Goal: Complete application form

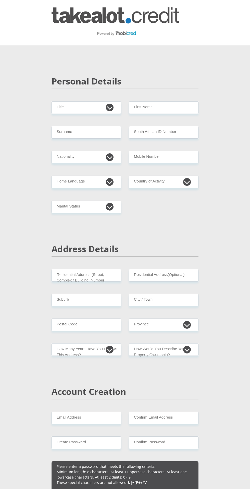
click at [77, 94] on div "Personal Details" at bounding box center [125, 88] width 155 height 25
click at [74, 110] on select "Mr Ms Mrs Dr Other" at bounding box center [87, 107] width 70 height 13
select select "Ms"
click at [156, 108] on input "First Name" at bounding box center [164, 107] width 70 height 13
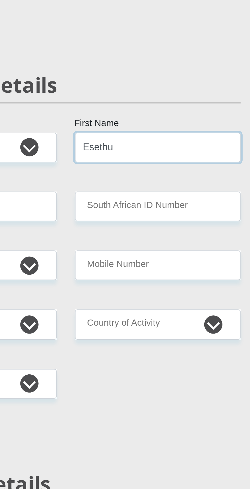
type input "Esethu"
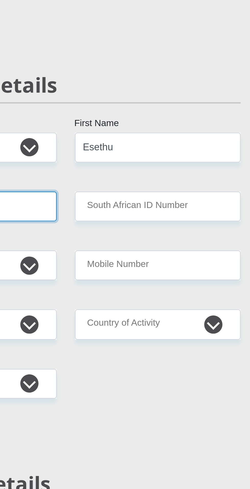
click at [106, 131] on input "Surname" at bounding box center [87, 132] width 70 height 13
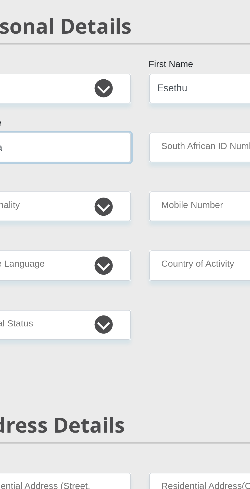
type input "Gqeba"
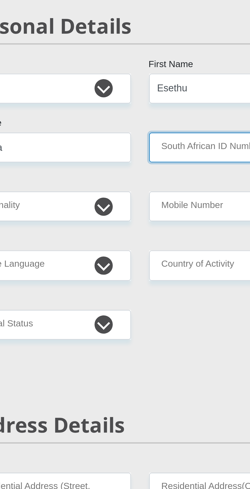
click at [143, 134] on input "South African ID Number" at bounding box center [164, 132] width 70 height 13
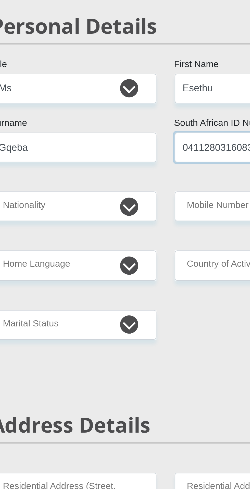
type input "0411280316083"
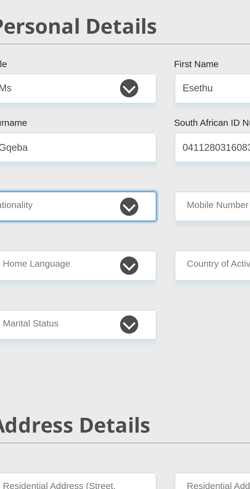
click at [82, 158] on select "South Africa Afghanistan Aland Islands Albania Algeria America Samoa American V…" at bounding box center [87, 157] width 70 height 13
select select "ZAF"
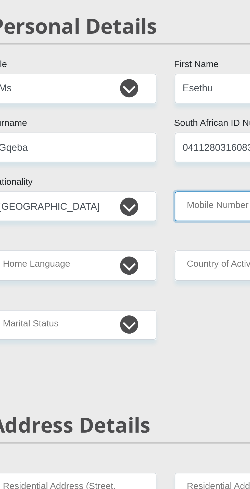
click at [142, 158] on input "Mobile Number" at bounding box center [164, 157] width 70 height 13
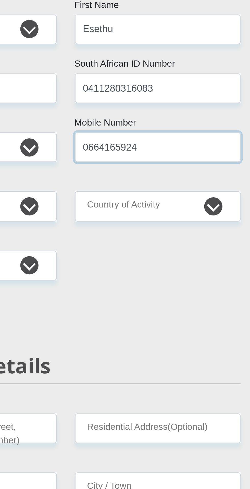
type input "0664165924"
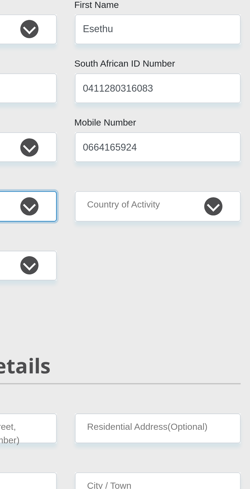
click at [111, 183] on select "Afrikaans English Sepedi South Ndebele Southern Sotho Swati Tsonga Tswana Venda…" at bounding box center [87, 182] width 70 height 13
select select "xho"
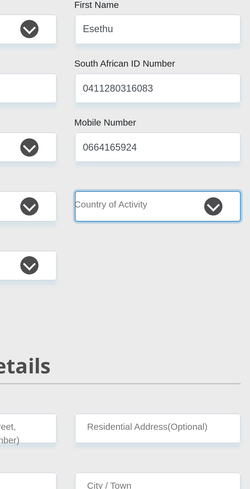
click at [156, 181] on select "South Africa Afghanistan Aland Islands Albania Algeria America Samoa American V…" at bounding box center [164, 182] width 70 height 13
select select "ZAF"
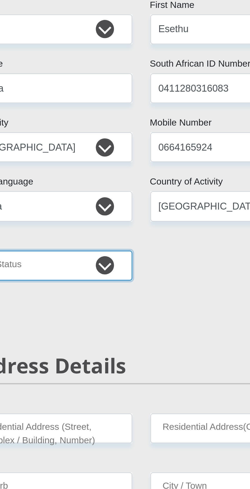
click at [114, 207] on select "Married ANC Single Divorced Widowed Married COP or Customary Law" at bounding box center [87, 207] width 70 height 13
select select "2"
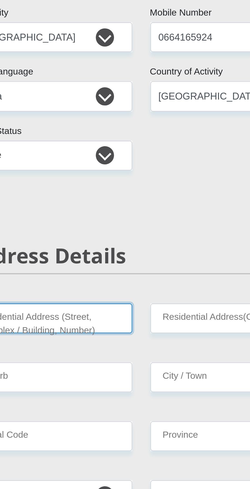
click at [109, 275] on input "Residential Address (Street, Complex / Building, Number)" at bounding box center [87, 275] width 70 height 13
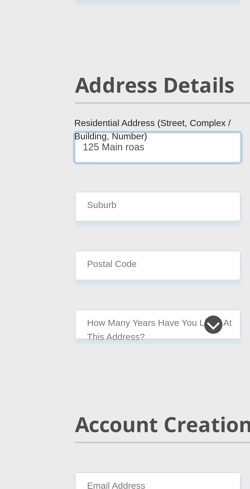
type input "125 Main roas"
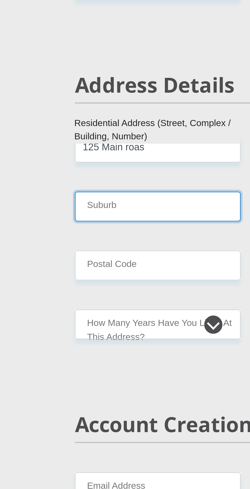
click at [65, 299] on input "Suburb" at bounding box center [87, 300] width 70 height 13
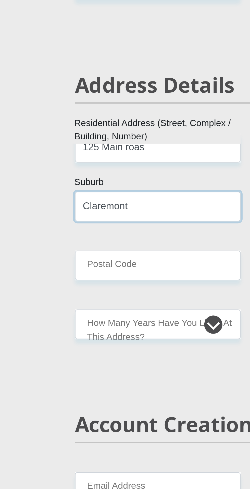
type input "Claremont"
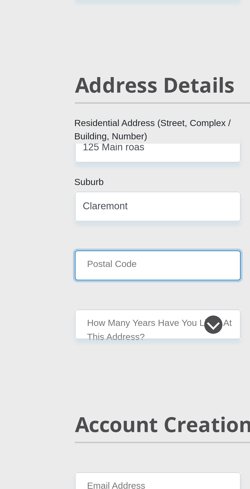
click at [65, 325] on input "Postal Code" at bounding box center [87, 325] width 70 height 13
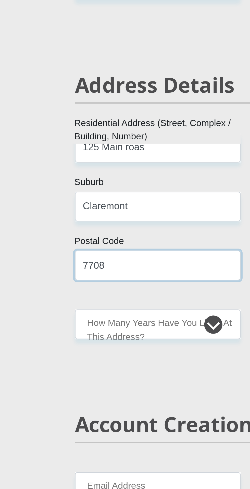
type input "7708"
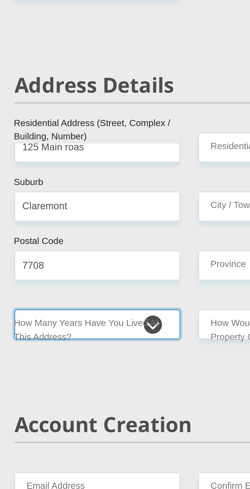
click at [108, 349] on select "less than 1 year 1-3 years 3-5 years 5+ years" at bounding box center [87, 350] width 70 height 13
select select "2"
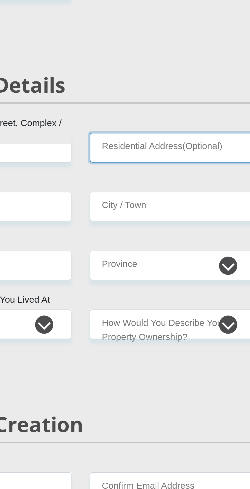
click at [146, 273] on input "Residential Address(Optional)" at bounding box center [164, 275] width 70 height 13
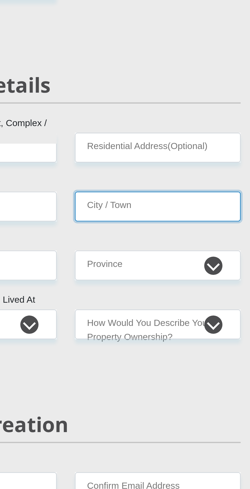
click at [144, 301] on input "City / Town" at bounding box center [164, 300] width 70 height 13
type input "Mowbray"
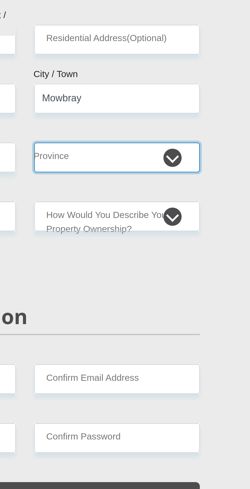
click at [139, 326] on select "Eastern Cape Free State Gauteng KwaZulu-Natal Limpopo Mpumalanga Northern Cape …" at bounding box center [164, 325] width 70 height 13
select select "Western Cape"
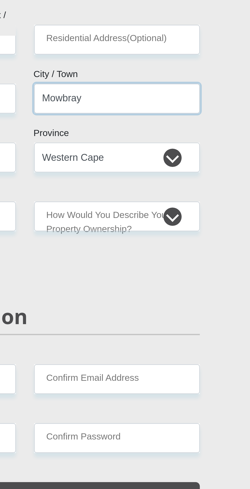
click at [163, 301] on input "Mowbray" at bounding box center [164, 300] width 70 height 13
type input "Cape Town"
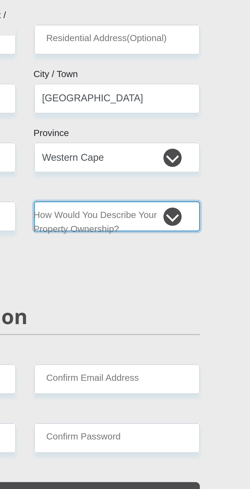
click at [143, 349] on select "Owned Rented Family Owned Company Dwelling" at bounding box center [164, 350] width 70 height 13
select select "Rented"
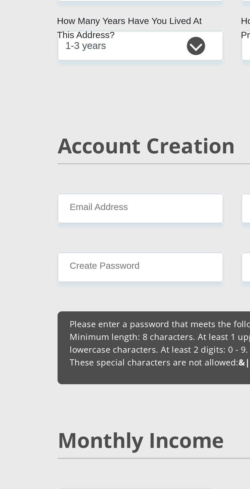
scroll to position [47, 0]
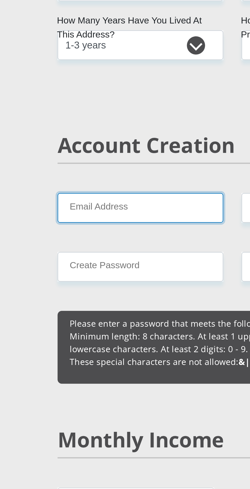
click at [60, 369] on input "Email Address" at bounding box center [87, 371] width 70 height 13
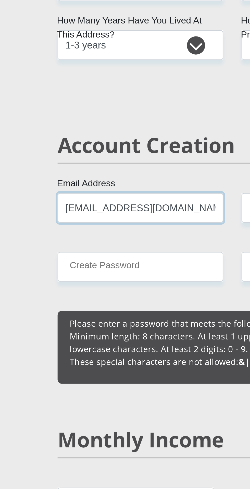
type input "esethugqeba@gmail.com"
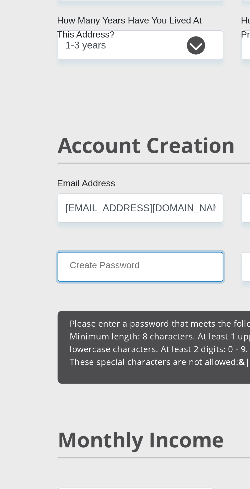
click at [61, 396] on input "Create Password" at bounding box center [87, 396] width 70 height 13
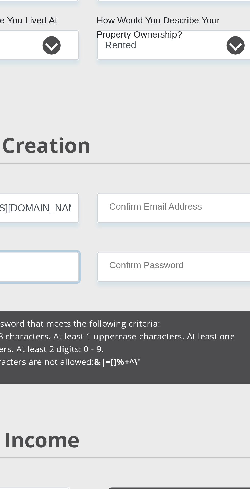
type input "Eg0664165924"
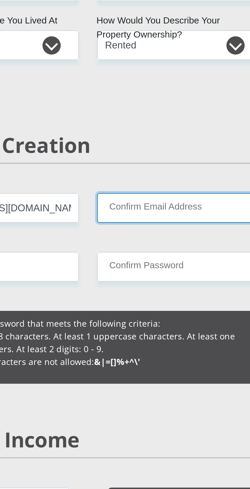
click at [141, 371] on input "Confirm Email Address" at bounding box center [164, 371] width 70 height 13
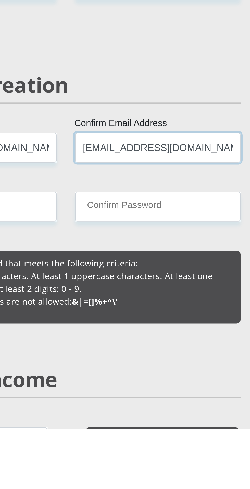
type input "esethugqeba@gmail.com"
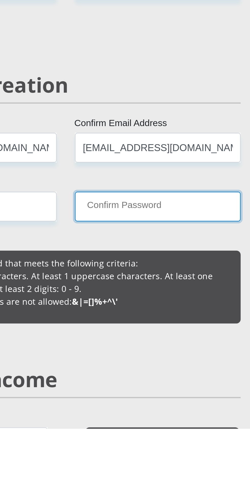
click at [143, 394] on input "Confirm Password" at bounding box center [164, 396] width 70 height 13
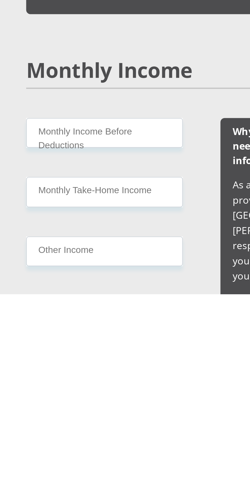
scroll to position [127, 0]
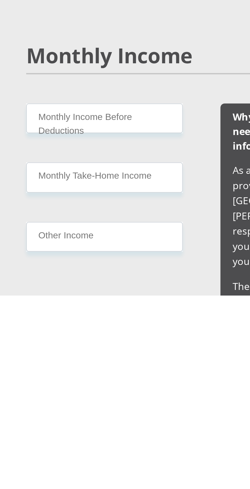
type input "Eg0664165924"
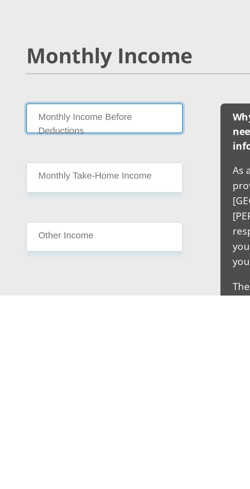
click at [64, 421] on input "Monthly Income Before Deductions" at bounding box center [85, 415] width 66 height 13
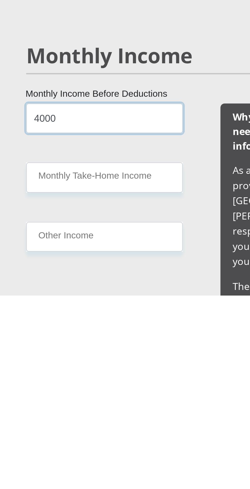
type input "4000"
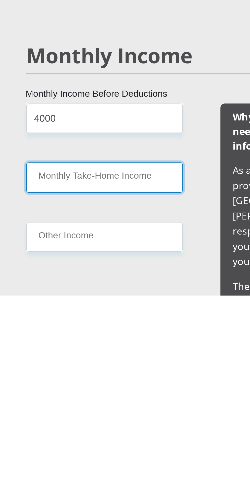
click at [56, 445] on input "Monthly Take-Home Income" at bounding box center [85, 439] width 66 height 13
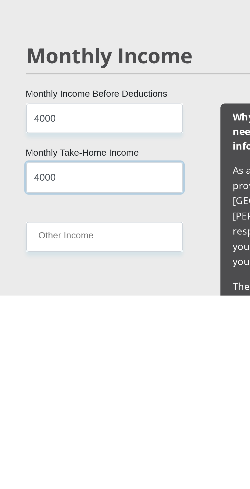
type input "4000"
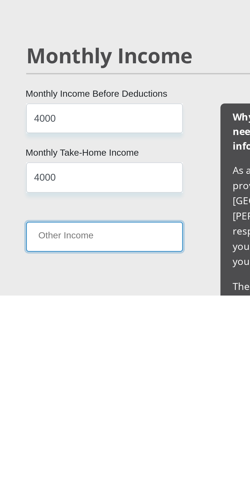
click at [61, 469] on input "Other Income" at bounding box center [85, 464] width 66 height 13
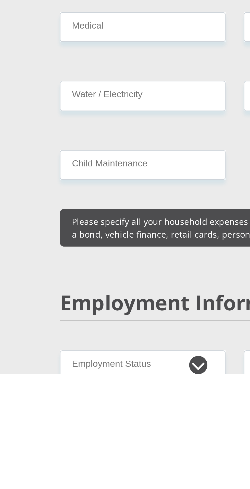
scroll to position [415, 0]
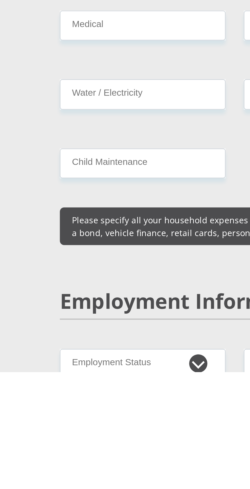
type input "2000"
click at [61, 321] on input "Accommodation" at bounding box center [87, 315] width 70 height 13
type input "0"
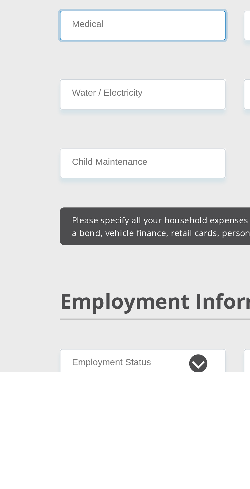
click at [59, 350] on input "Medical" at bounding box center [87, 343] width 70 height 13
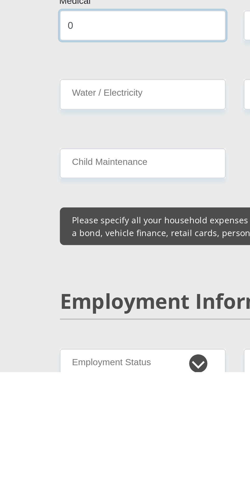
type input "0"
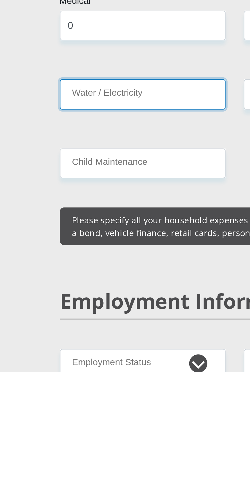
click at [63, 379] on input "Water / Electricity" at bounding box center [87, 372] width 70 height 13
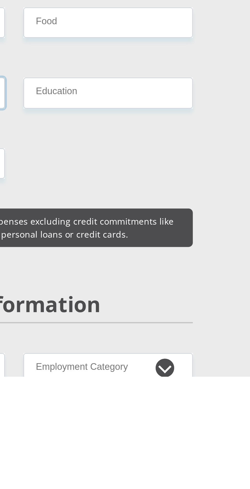
type input "0"
click at [141, 321] on input "Transport" at bounding box center [164, 315] width 70 height 13
type input "0"
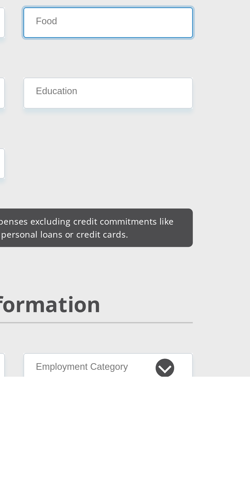
click at [143, 350] on input "Food" at bounding box center [164, 343] width 70 height 13
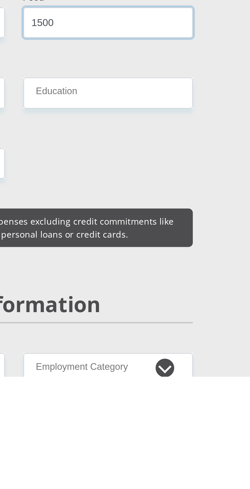
type input "1500"
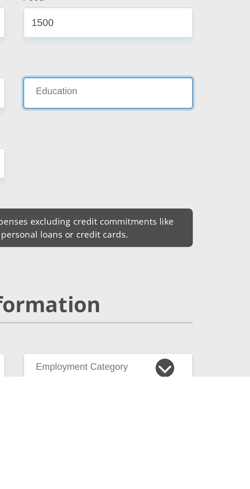
click at [137, 379] on input "Education" at bounding box center [164, 372] width 70 height 13
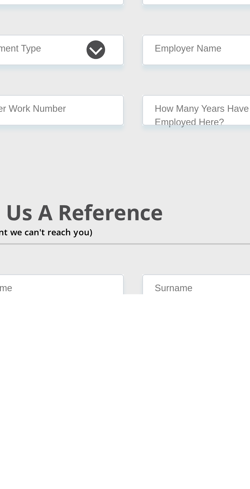
scroll to position [538, 0]
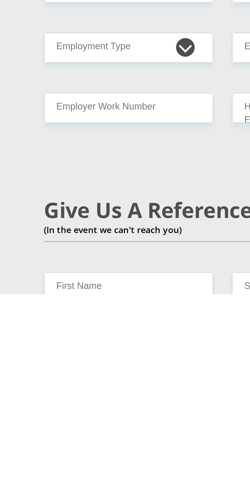
type input "0"
click at [69, 369] on select "Permanent/Full-time Part-time/Casual Contract Worker Self-Employed Housewife Re…" at bounding box center [87, 363] width 70 height 13
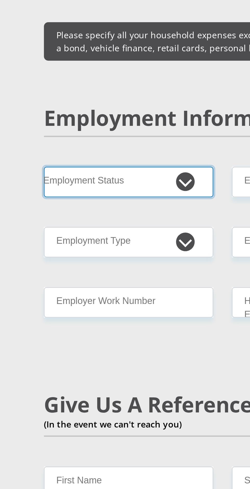
select select "7"
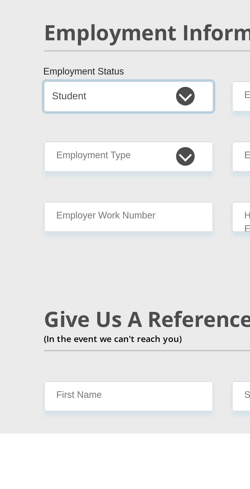
scroll to position [551, 0]
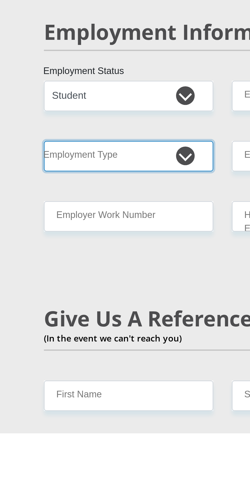
click at [108, 382] on select "College/Lecturer Craft Seller Creative Driver Executive Farmer Forces - Non Com…" at bounding box center [87, 375] width 70 height 13
select select "College/Lecturer"
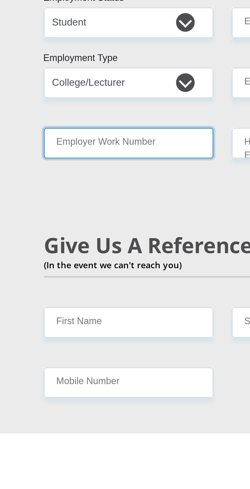
click at [108, 376] on input "Employer Work Number" at bounding box center [87, 370] width 70 height 13
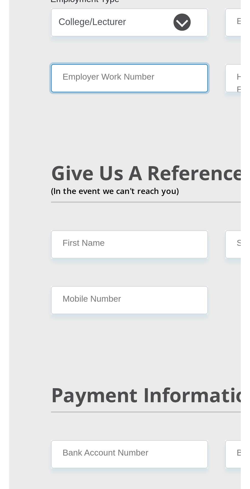
scroll to position [613, 0]
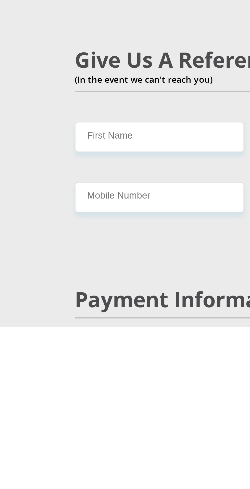
type input "0"
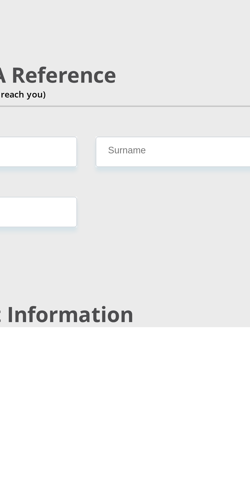
click at [150, 344] on select "less than 1 year 1-3 years 3-5 years 5+ years" at bounding box center [164, 337] width 70 height 13
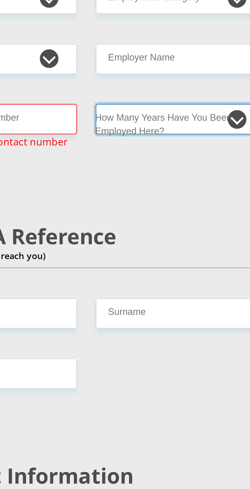
select select "24"
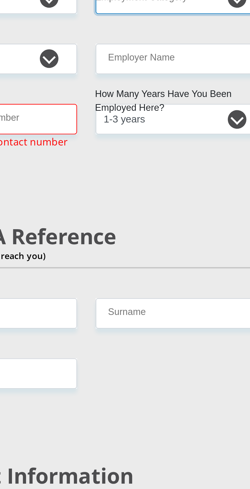
click at [144, 294] on select "AGRICULTURE ALCOHOL & TOBACCO CONSTRUCTION MATERIALS METALLURGY EQUIPMENT FOR R…" at bounding box center [164, 287] width 70 height 13
select select "14"
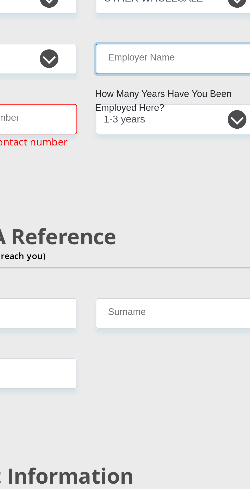
click at [143, 319] on input "Employer Name" at bounding box center [164, 312] width 70 height 13
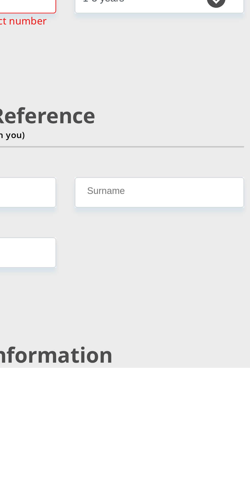
type input "Uct"
click at [111, 344] on input "Employer Work Number" at bounding box center [87, 337] width 70 height 13
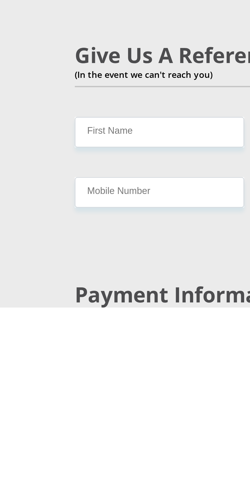
click at [60, 319] on select "College/Lecturer Craft Seller Creative Driver Executive Farmer Forces - Non Com…" at bounding box center [87, 312] width 70 height 13
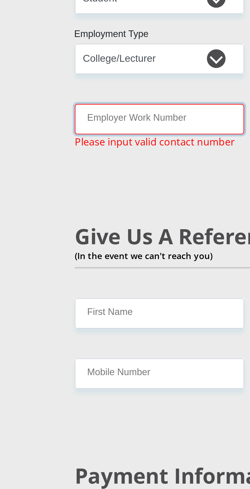
click at [82, 344] on input "Employer Work Number" at bounding box center [87, 337] width 70 height 13
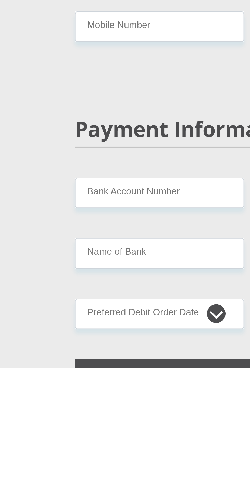
scroll to position [701, 0]
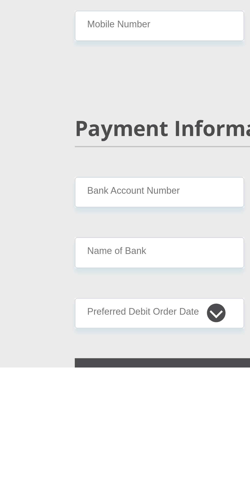
type input "0781452899"
click at [59, 330] on input "First Name" at bounding box center [87, 324] width 70 height 13
type input "Yoliswa"
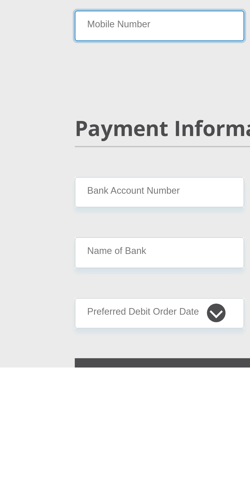
click at [66, 355] on input "Mobile Number" at bounding box center [87, 348] width 70 height 13
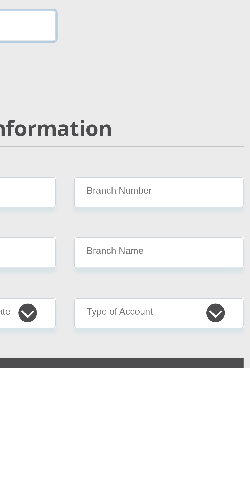
type input "0781452899"
click at [146, 330] on input "Surname" at bounding box center [164, 324] width 70 height 13
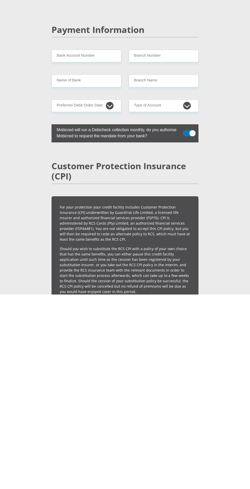
scroll to position [872, 0]
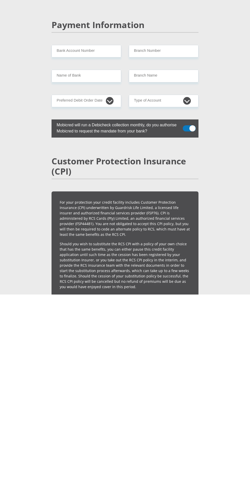
type input "Gqeba"
click at [64, 252] on input "Bank Account Number" at bounding box center [87, 246] width 70 height 13
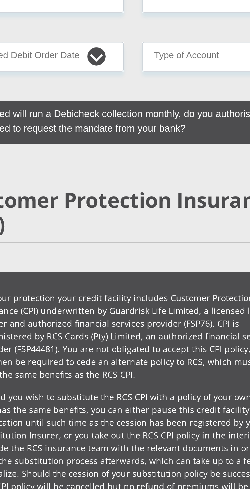
type input "5719920044218801"
click at [156, 252] on input "Branch Number" at bounding box center [164, 246] width 70 height 13
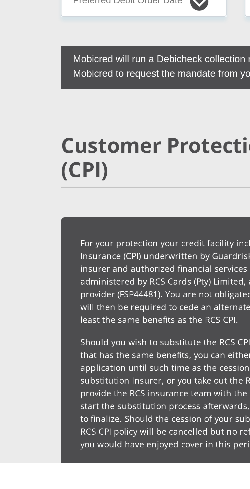
scroll to position [872, 0]
type input "198765"
click at [85, 302] on select "1st 2nd 3rd 4th 5th 7th 18th 19th 20th 21st 22nd 23rd 24th 25th 26th 27th 28th …" at bounding box center [87, 295] width 70 height 13
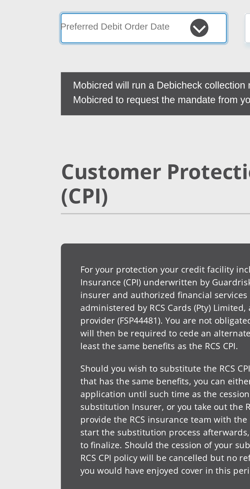
type input "NEDBANK"
type input "NEDBANK SOUTH AFRICA"
select select "5"
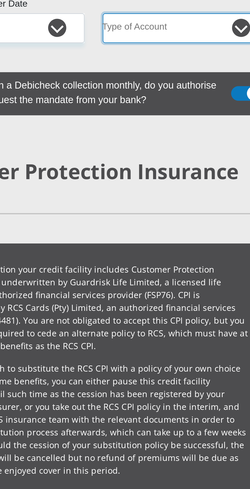
click at [161, 302] on select "Cheque Savings" at bounding box center [164, 295] width 70 height 13
select select "SAV"
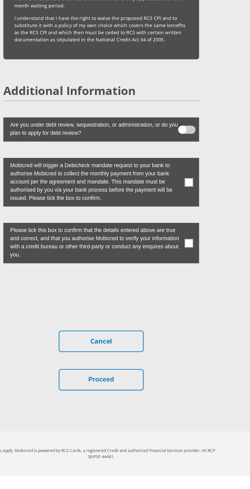
scroll to position [1462, 0]
click at [196, 287] on label at bounding box center [125, 268] width 147 height 37
click at [186, 252] on input "checkbox" at bounding box center [186, 252] width 0 height 0
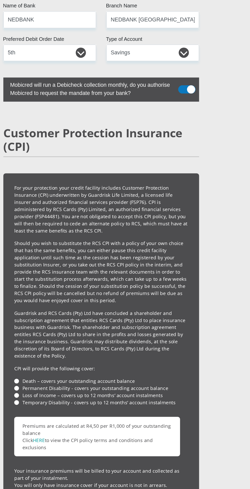
scroll to position [1135, 0]
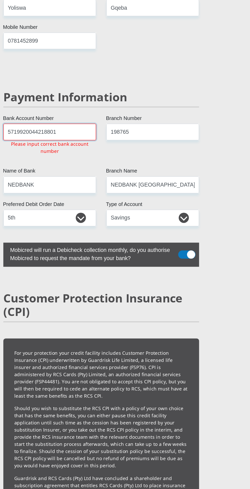
click at [108, 105] on input "5719920044218801" at bounding box center [87, 99] width 70 height 13
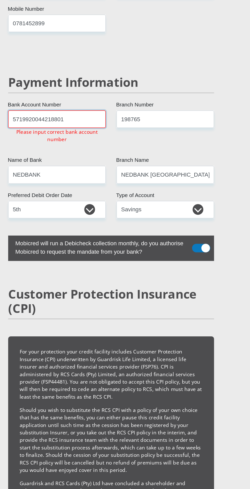
scroll to position [1019, 0]
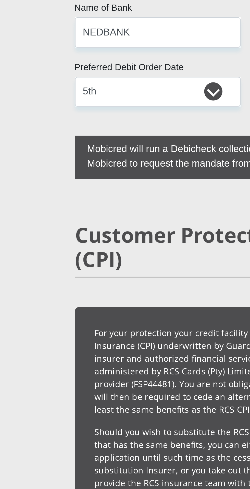
type input "5"
type input "124512456865"
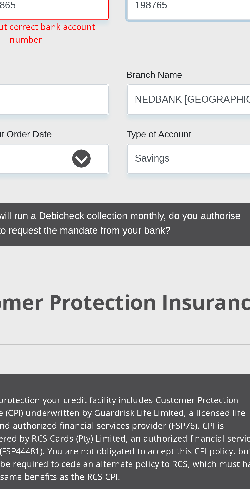
click at [160, 13] on input "198765" at bounding box center [164, 6] width 70 height 13
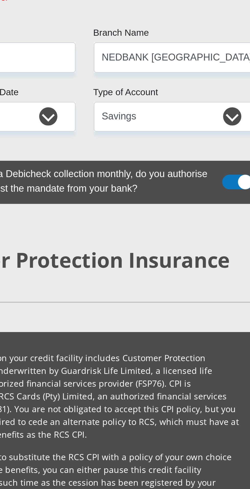
scroll to position [1111, 0]
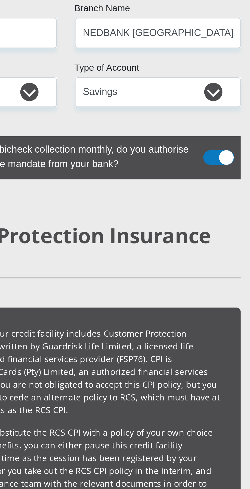
type input "1"
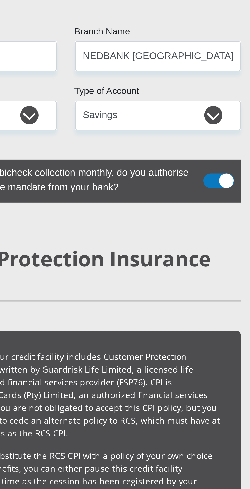
click at [178, 13] on input "Branch Number" at bounding box center [164, 6] width 70 height 13
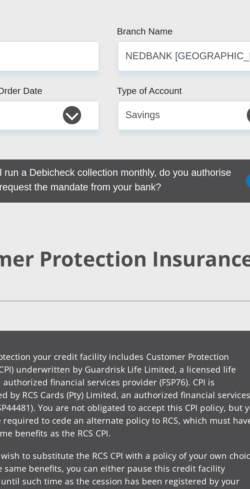
click at [113, 13] on input "124512456865" at bounding box center [87, 6] width 70 height 13
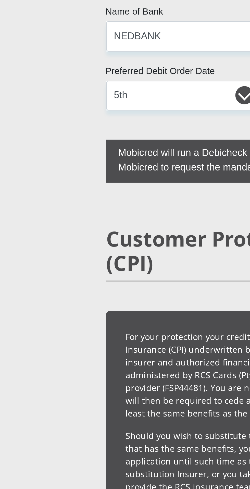
click at [83, 13] on input "124512456865" at bounding box center [87, 6] width 70 height 13
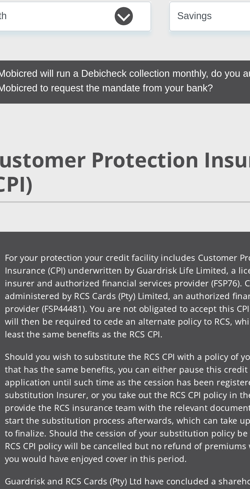
type input "1"
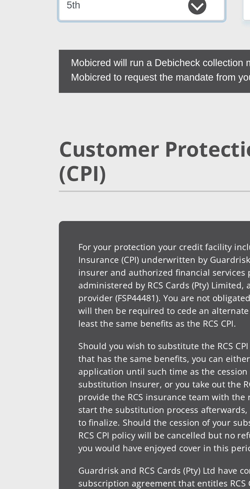
click at [107, 68] on select "1st 2nd 3rd 4th 5th 7th 18th 19th 20th 21st 22nd 23rd 24th 25th 26th 27th 28th …" at bounding box center [87, 62] width 70 height 13
click at [66, 13] on input "Bank Account Number" at bounding box center [87, 6] width 70 height 13
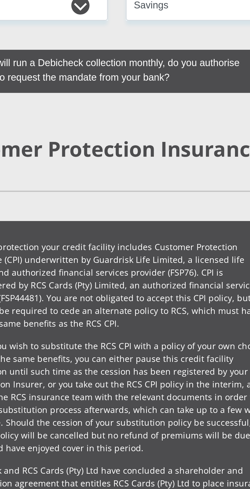
type input "5284973279568947"
click at [163, 13] on input "Branch Number" at bounding box center [164, 6] width 70 height 13
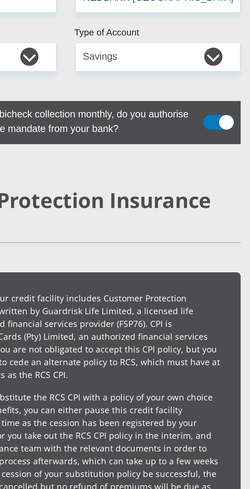
type input "470010"
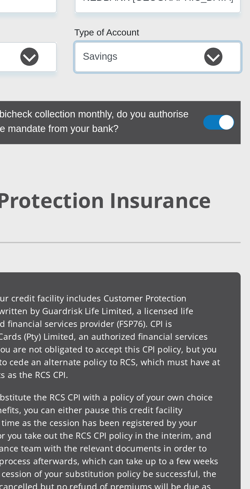
click at [159, 62] on select "Cheque Savings" at bounding box center [164, 56] width 70 height 13
type input "CAPITEC BANK LIMITED"
type input "CAPITEC BANK CPC"
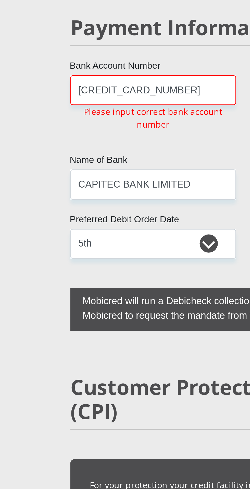
scroll to position [1079, 0]
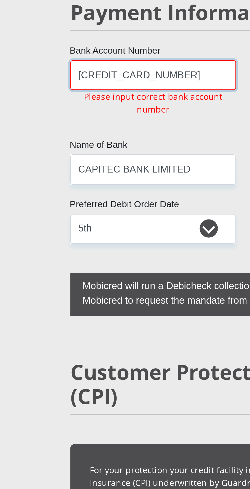
click at [102, 45] on input "5284973279568947" at bounding box center [87, 38] width 70 height 13
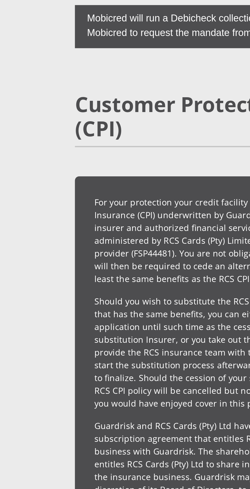
scroll to position [1135, 0]
type input "5"
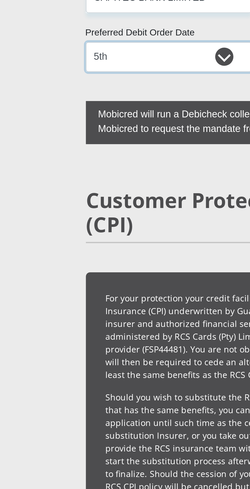
click at [84, 39] on select "1st 2nd 3rd 4th 5th 7th 18th 19th 20th 21st 22nd 23rd 24th 25th 26th 27th 28th …" at bounding box center [87, 32] width 70 height 13
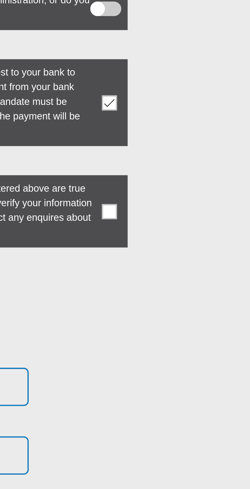
scroll to position [1626, 0]
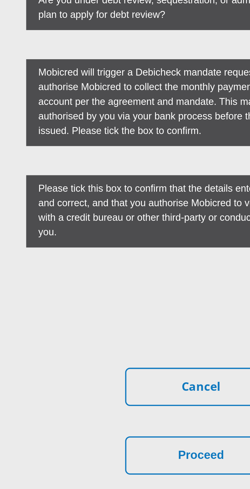
click at [87, 327] on label "Please tick this box to confirm that the details entered above are true and cor…" at bounding box center [118, 313] width 132 height 28
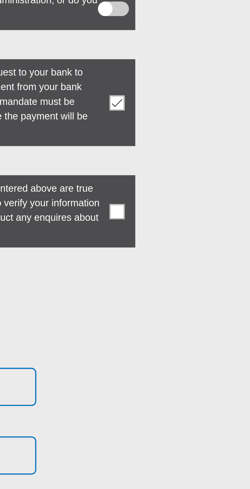
click at [191, 317] on span at bounding box center [191, 314] width 6 height 6
click at [186, 300] on input "checkbox" at bounding box center [186, 300] width 0 height 0
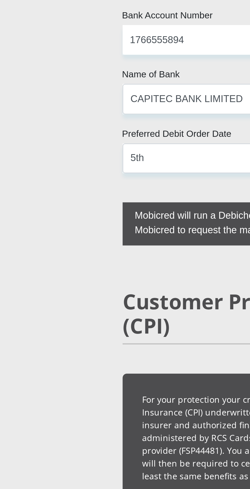
scroll to position [1094, 0]
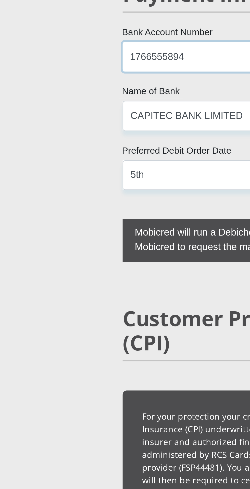
click at [89, 30] on input "1766555894" at bounding box center [87, 24] width 70 height 13
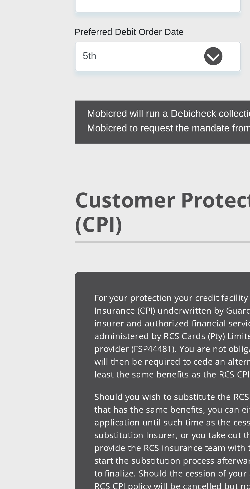
type input "1"
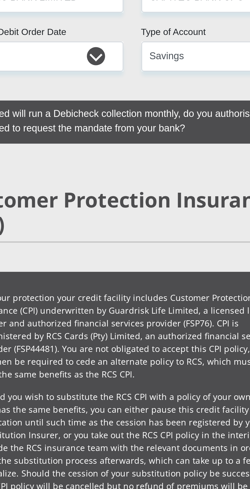
type input "1245126865"
click at [159, 30] on input "470010" at bounding box center [164, 24] width 70 height 13
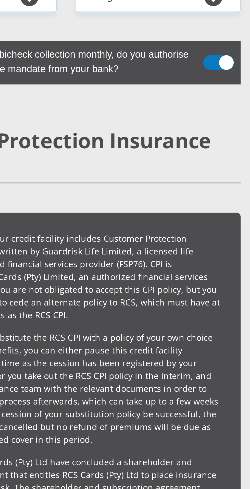
scroll to position [1135, 0]
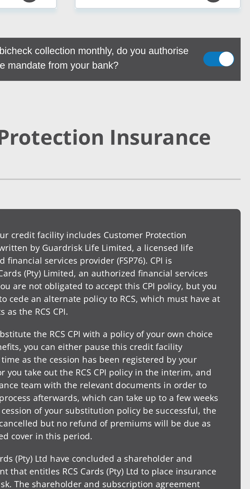
type input "4"
type input "198765"
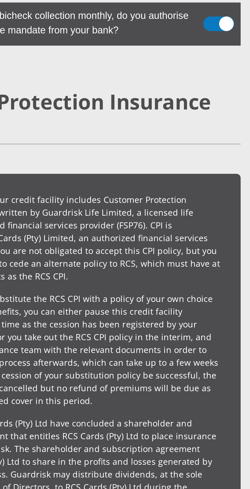
type input "NEDBANK"
type input "NEDBANK SOUTH AFRICA"
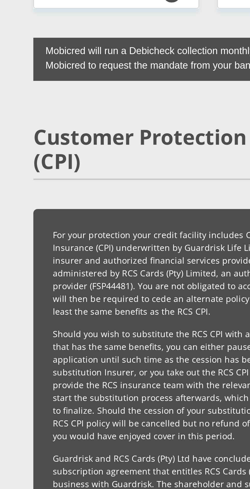
type input "1"
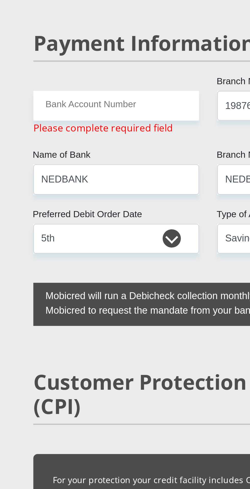
scroll to position [808, 0]
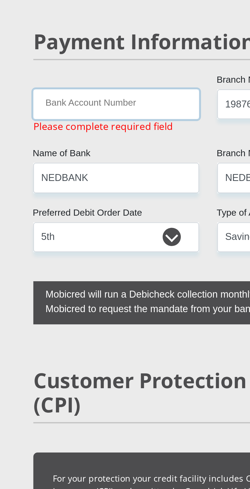
click at [64, 316] on input "Bank Account Number" at bounding box center [87, 310] width 70 height 13
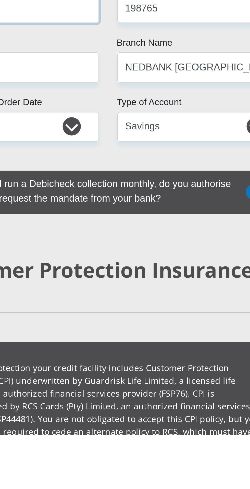
type input "1766555894"
click at [162, 316] on input "198765" at bounding box center [164, 310] width 70 height 13
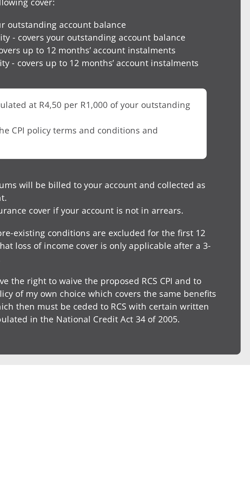
type input "1"
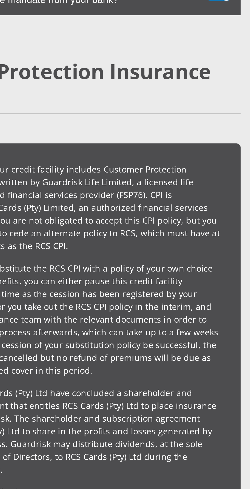
scroll to position [1135, 0]
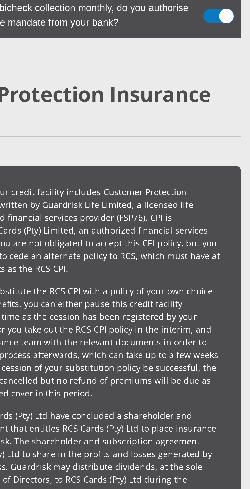
type input "470010"
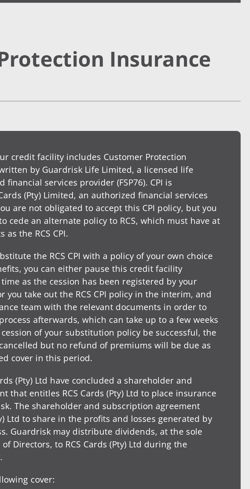
type input "CAPITEC BANK LIMITED"
type input "CAPITEC BANK CPC"
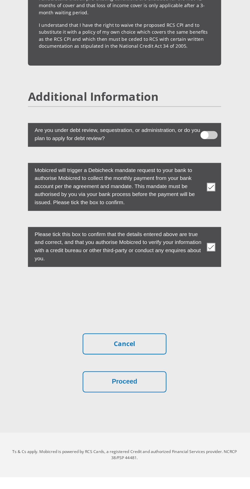
scroll to position [1626, 0]
click at [145, 425] on button "Proceed" at bounding box center [125, 417] width 64 height 16
click at [142, 425] on button "Proceed" at bounding box center [125, 417] width 64 height 16
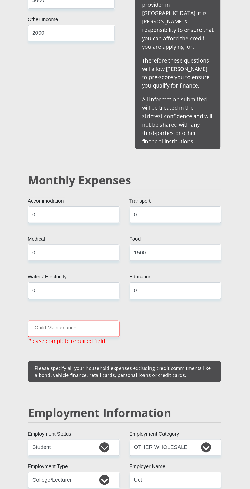
scroll to position [562, 0]
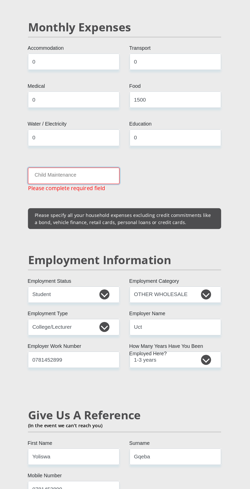
click at [107, 242] on input "Child Maintenance" at bounding box center [87, 235] width 70 height 13
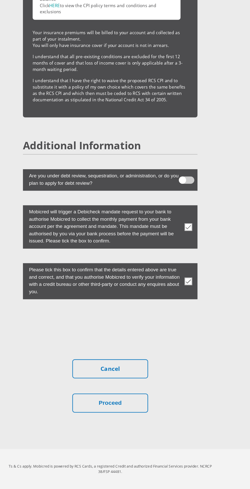
scroll to position [1665, 0]
type input "0"
click at [133, 417] on button "Proceed" at bounding box center [125, 417] width 64 height 16
click at [132, 417] on button "Proceed" at bounding box center [125, 417] width 64 height 16
